Goal: Information Seeking & Learning: Learn about a topic

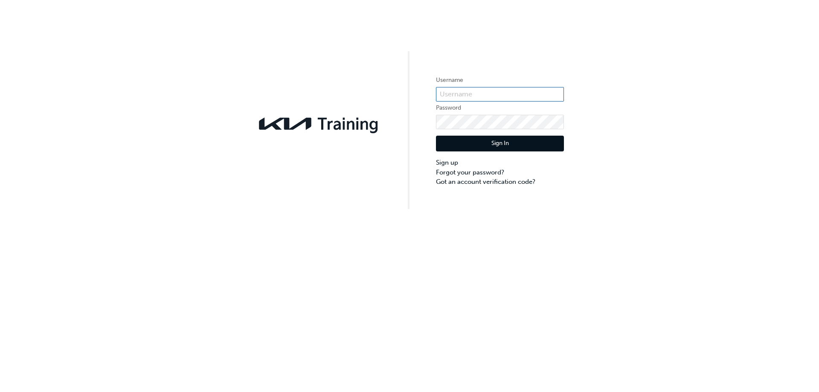
type input "KAU85086B8"
click at [504, 142] on button "Sign In" at bounding box center [500, 144] width 128 height 16
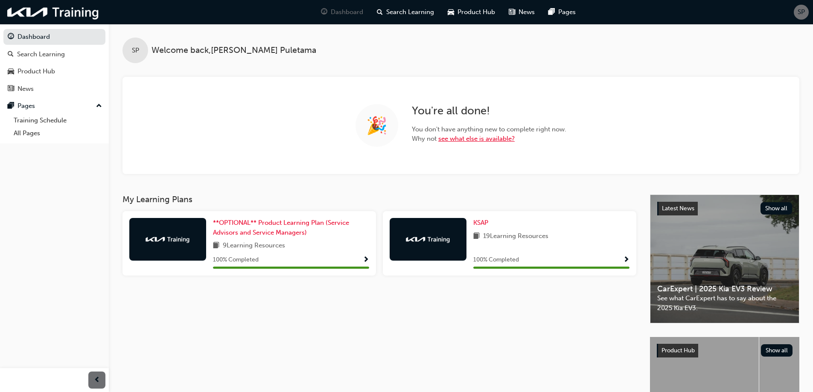
click at [482, 136] on link "see what else is available?" at bounding box center [476, 139] width 76 height 8
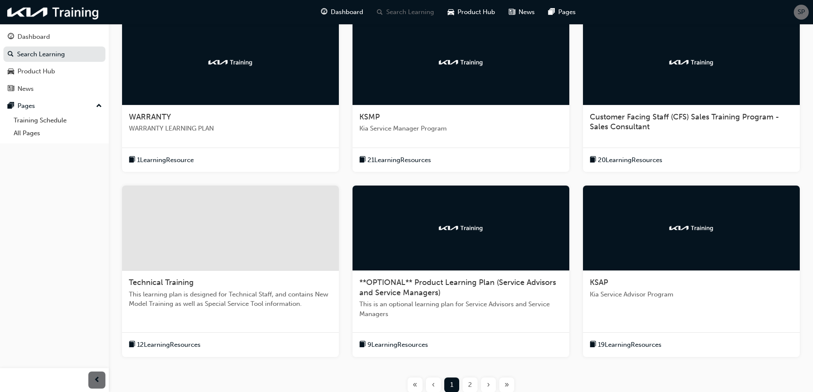
scroll to position [247, 0]
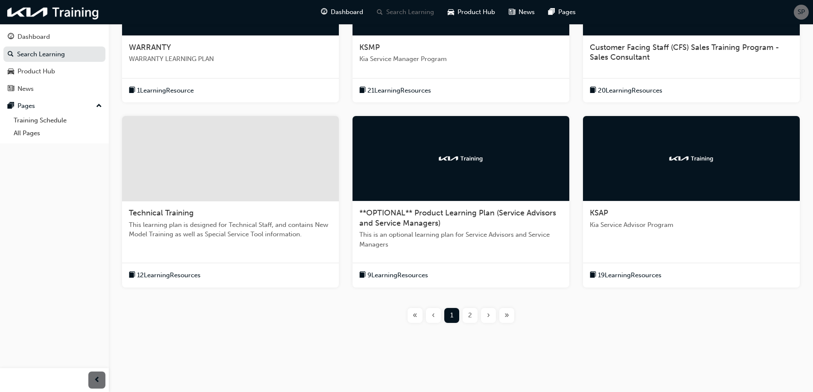
click at [657, 225] on span "Kia Service Advisor Program" at bounding box center [690, 225] width 203 height 10
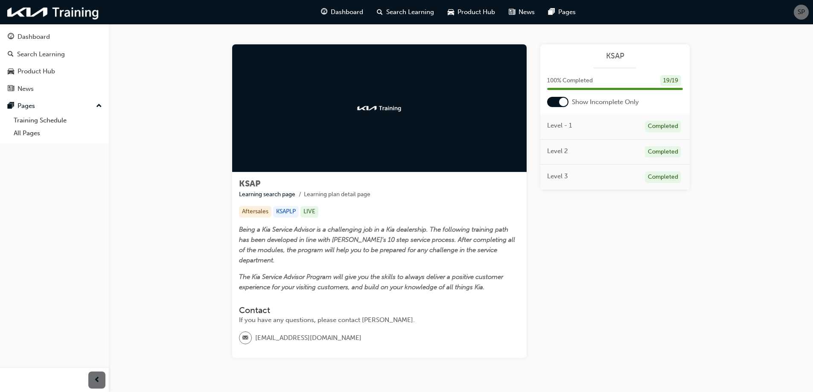
click at [612, 263] on div "Learning Plan KSAP 100 % Completed 19 / 19 Show Incomplete Only Level - 1 Compl…" at bounding box center [614, 200] width 149 height 313
click at [610, 263] on div "Learning Plan KSAP 100 % Completed 19 / 19 Show Incomplete Only Level - 1 Compl…" at bounding box center [614, 200] width 149 height 313
click at [610, 262] on div "Learning Plan KSAP 100 % Completed 19 / 19 Show Incomplete Only Level - 1 Compl…" at bounding box center [614, 200] width 149 height 313
click at [636, 238] on div "Learning Plan KSAP 100 % Completed 19 / 19 Show Incomplete Only Level - 1 Compl…" at bounding box center [614, 200] width 149 height 313
click at [639, 233] on div "Learning Plan KSAP 100 % Completed 19 / 19 Show Incomplete Only Level - 1 Compl…" at bounding box center [614, 200] width 149 height 313
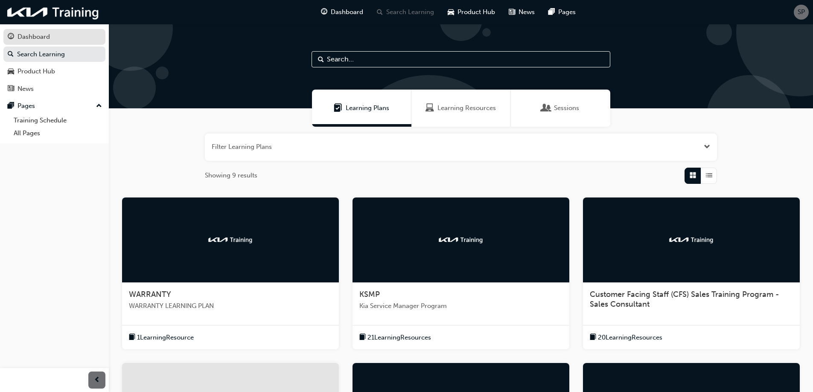
click at [59, 39] on div "Dashboard" at bounding box center [54, 37] width 93 height 11
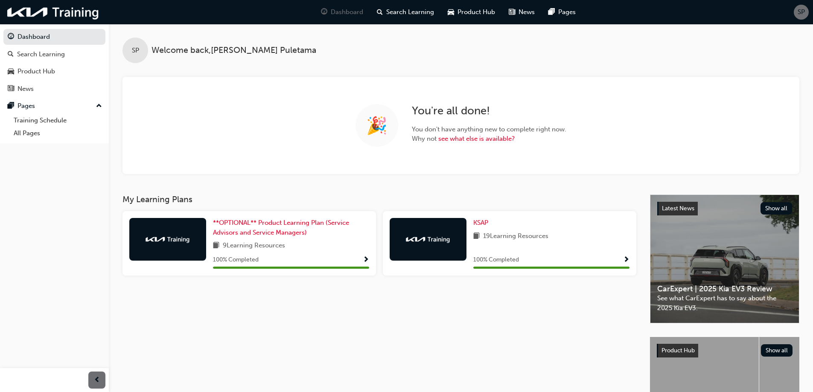
drag, startPoint x: 201, startPoint y: 333, endPoint x: 188, endPoint y: 328, distance: 13.9
click at [195, 331] on div "My Learning Plans **OPTIONAL** Product Learning Plan (Service Advisors and Serv…" at bounding box center [385, 326] width 527 height 264
click at [364, 258] on span "Show Progress" at bounding box center [366, 260] width 6 height 8
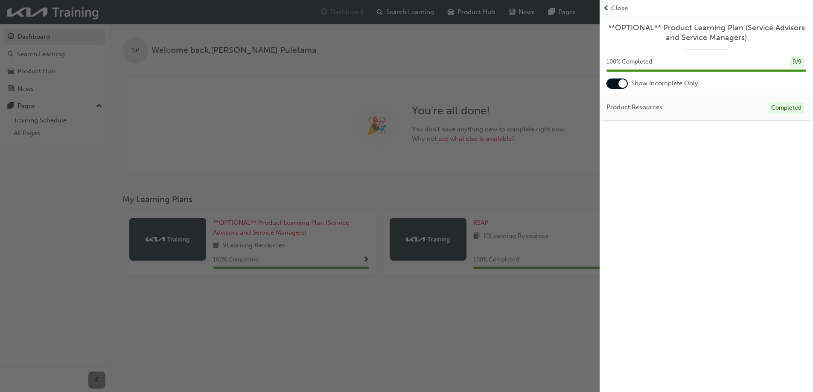
click at [463, 310] on div "button" at bounding box center [299, 196] width 599 height 392
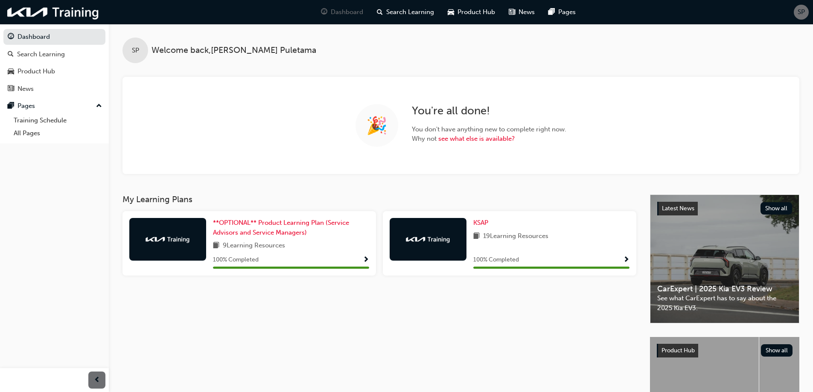
click at [628, 260] on span "Show Progress" at bounding box center [626, 260] width 6 height 8
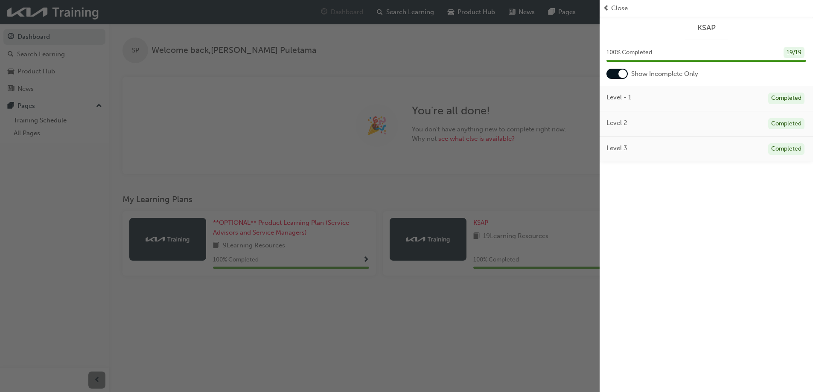
click at [519, 281] on div "button" at bounding box center [299, 196] width 599 height 392
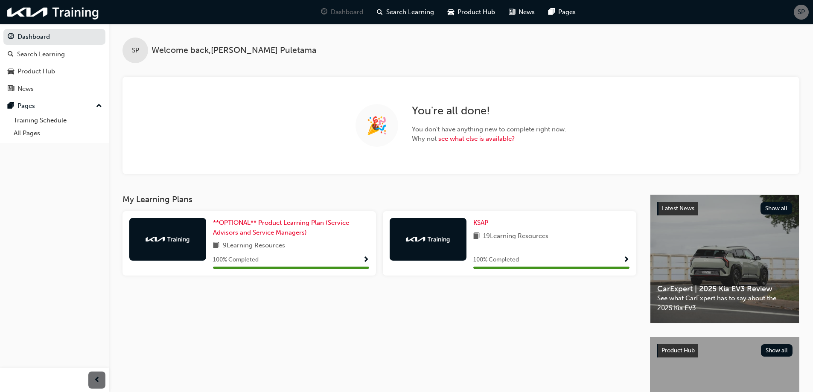
click at [50, 216] on div "Dashboard Search Learning Product Hub News Pages Pages Training Schedule All Pa…" at bounding box center [54, 185] width 109 height 371
click at [70, 71] on div "Product Hub" at bounding box center [54, 71] width 93 height 11
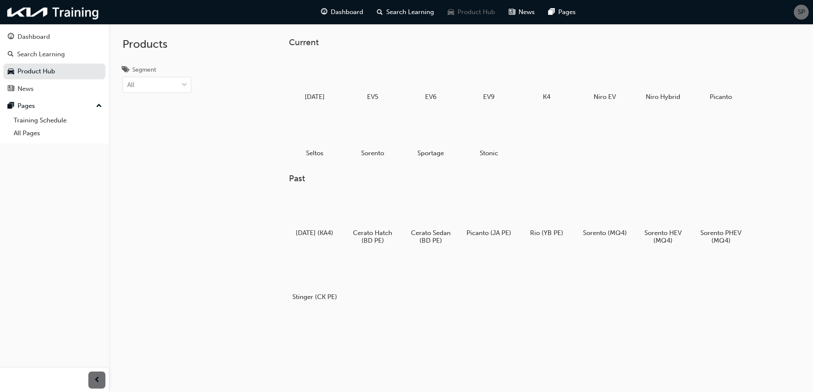
click at [438, 290] on div "[DATE] (KA4) Cerato Hatch (BD PE) Cerato Sedan (BD PE) Picanto (JA PE) Rio (YB …" at bounding box center [531, 251] width 485 height 120
click at [319, 83] on div at bounding box center [313, 73] width 47 height 34
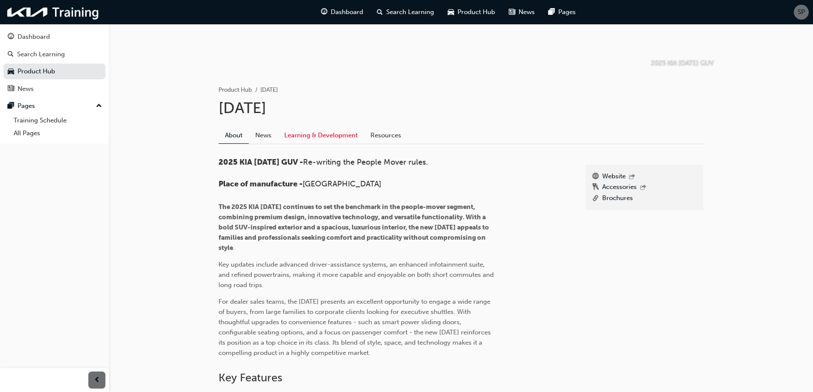
scroll to position [128, 0]
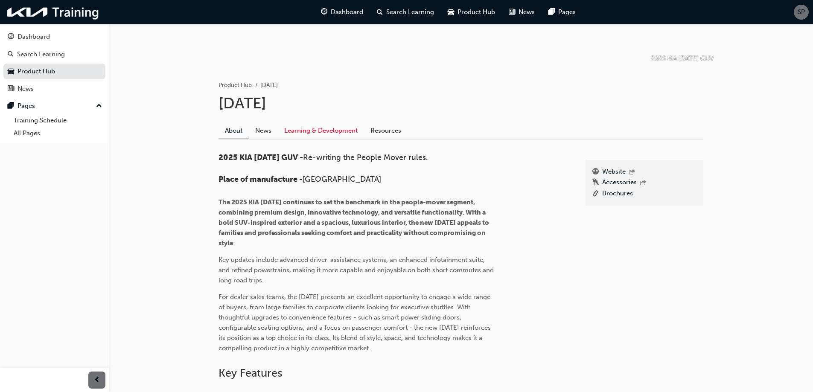
click at [325, 131] on link "Learning & Development" at bounding box center [321, 130] width 86 height 16
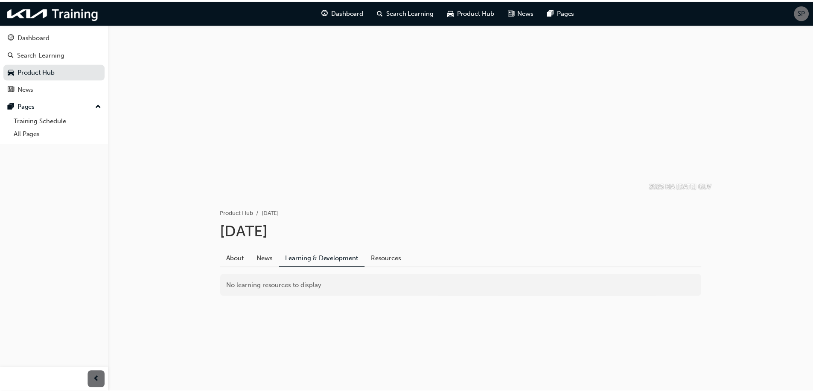
scroll to position [128, 0]
